Goal: Participate in discussion: Engage in conversation with other users on a specific topic

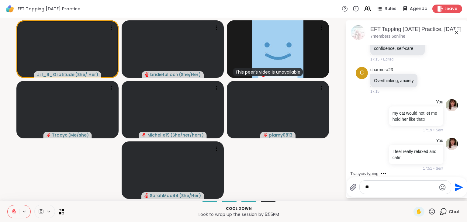
scroll to position [923, 0]
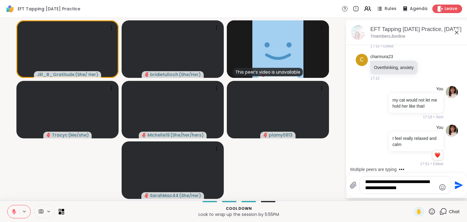
type textarea "**********"
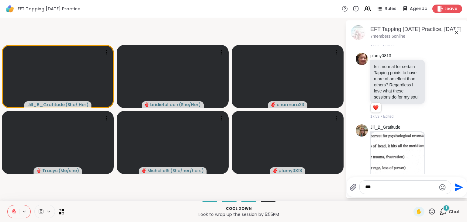
scroll to position [1296, 0]
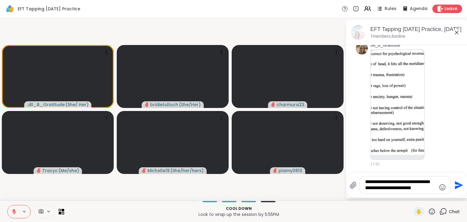
type textarea "**********"
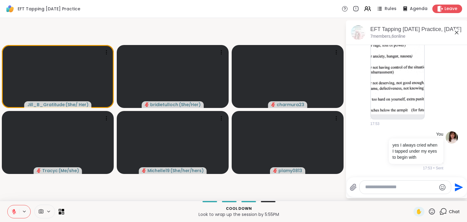
scroll to position [1346, 0]
click at [400, 67] on img at bounding box center [397, 61] width 53 height 105
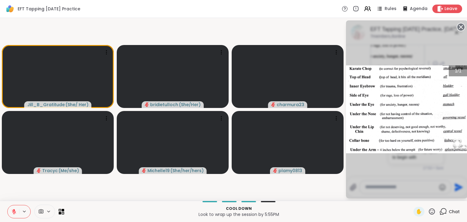
scroll to position [1415, 0]
click at [460, 26] on circle at bounding box center [461, 26] width 7 height 7
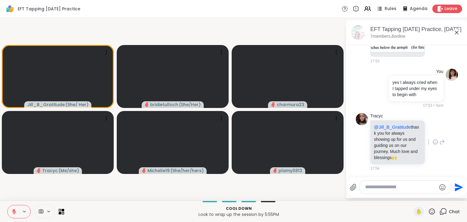
click at [433, 139] on icon at bounding box center [435, 142] width 5 height 6
click at [433, 130] on div "Select Reaction: Heart" at bounding box center [435, 132] width 5 height 5
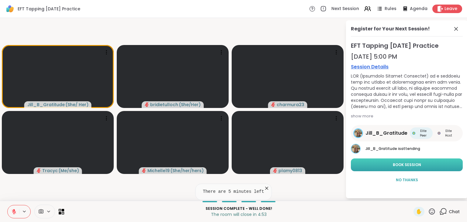
click at [402, 163] on span "Book Session" at bounding box center [407, 164] width 28 height 5
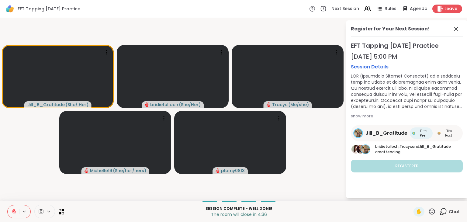
click at [12, 211] on icon at bounding box center [13, 211] width 5 height 5
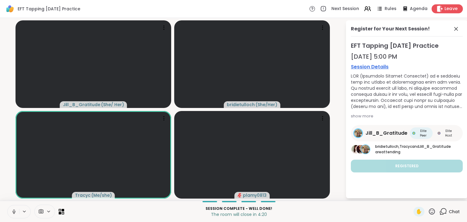
click at [445, 9] on span "Leave" at bounding box center [451, 9] width 13 height 6
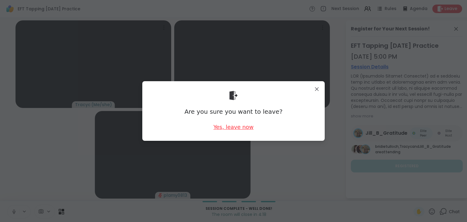
click at [236, 130] on div "Yes, leave now" at bounding box center [234, 127] width 40 height 8
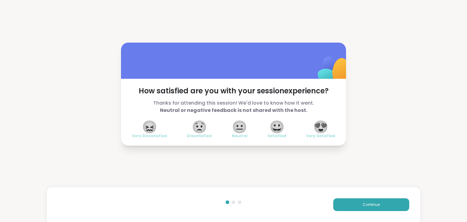
click at [322, 127] on span "😍" at bounding box center [320, 126] width 15 height 11
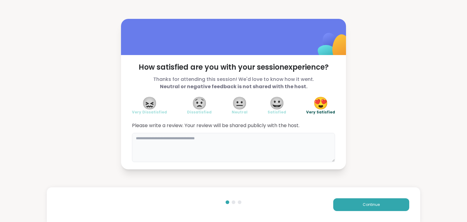
click at [232, 140] on textarea at bounding box center [233, 147] width 203 height 29
